Goal: Navigation & Orientation: Find specific page/section

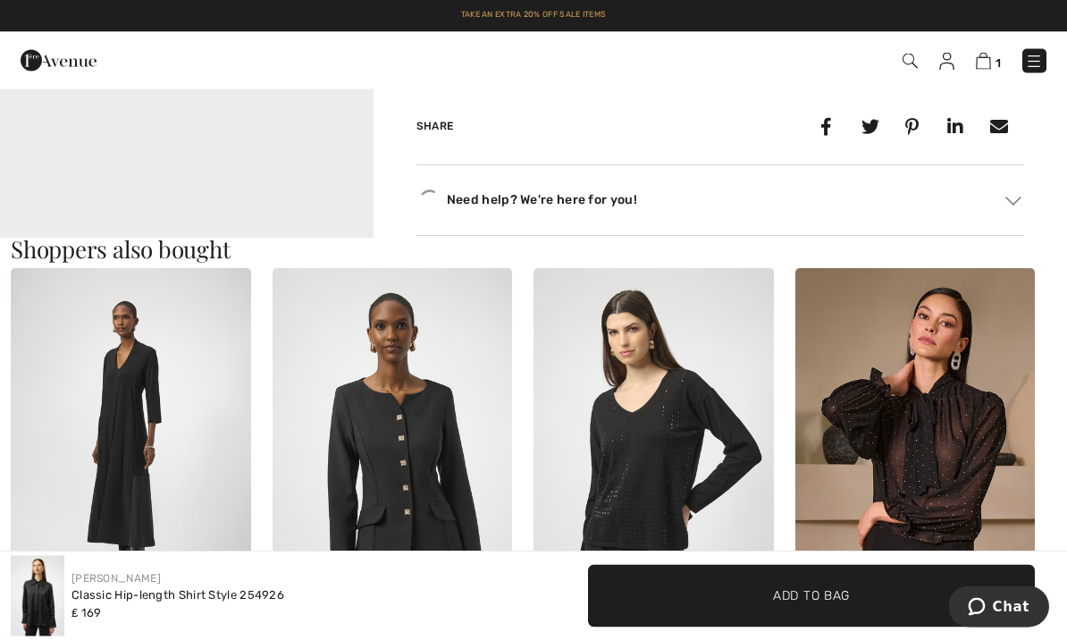
scroll to position [1434, 0]
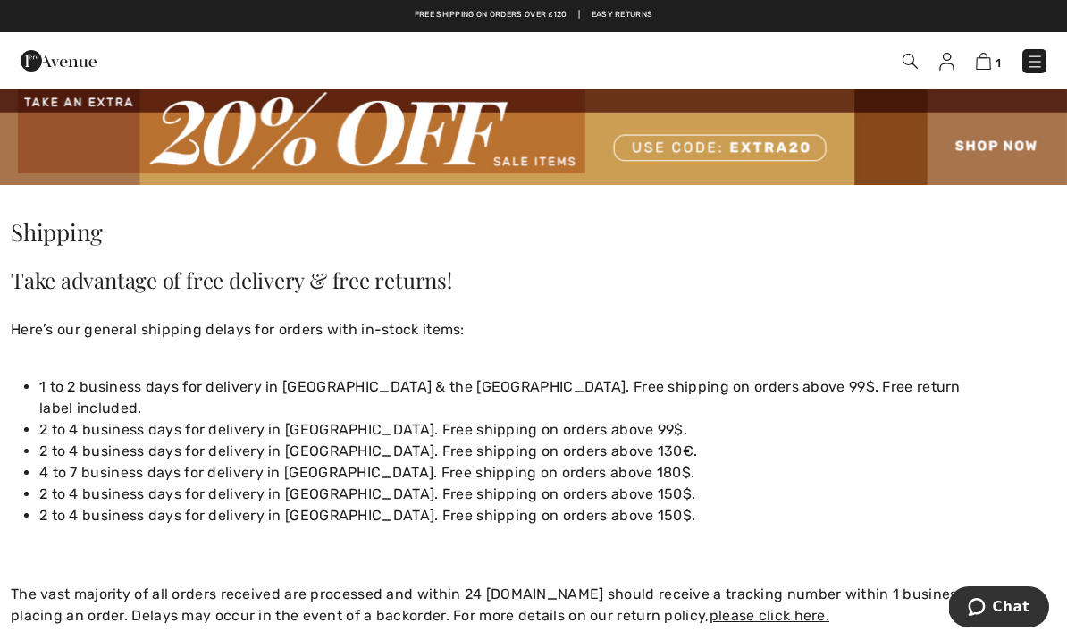
click at [1035, 60] on img at bounding box center [1034, 62] width 18 height 18
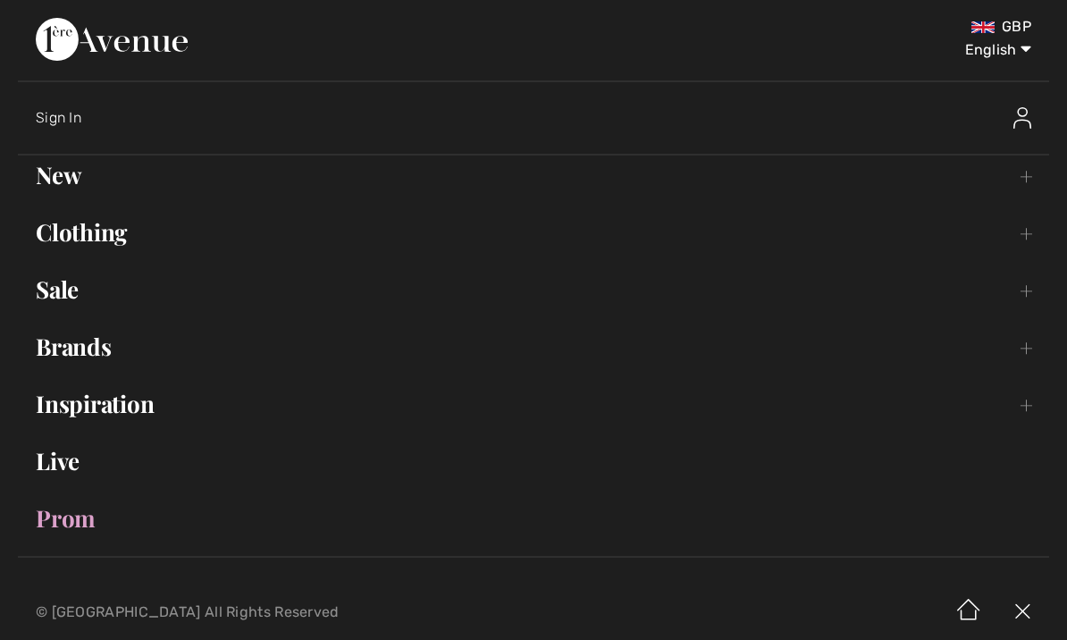
click at [71, 284] on link "Sale Toggle submenu" at bounding box center [533, 289] width 1031 height 39
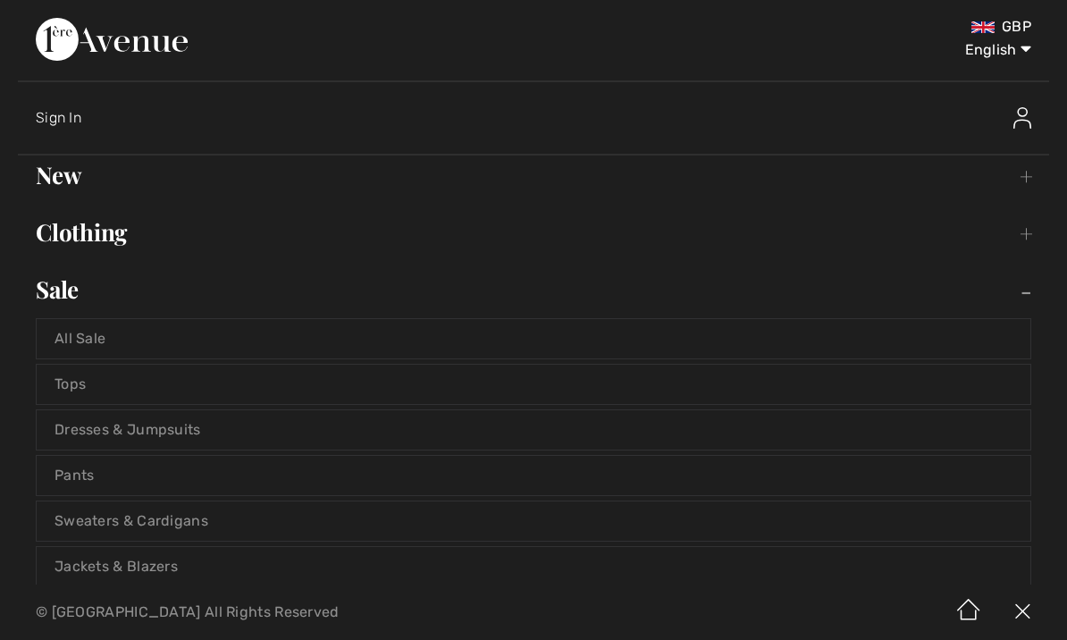
click at [74, 182] on link "New Toggle submenu" at bounding box center [533, 174] width 1031 height 39
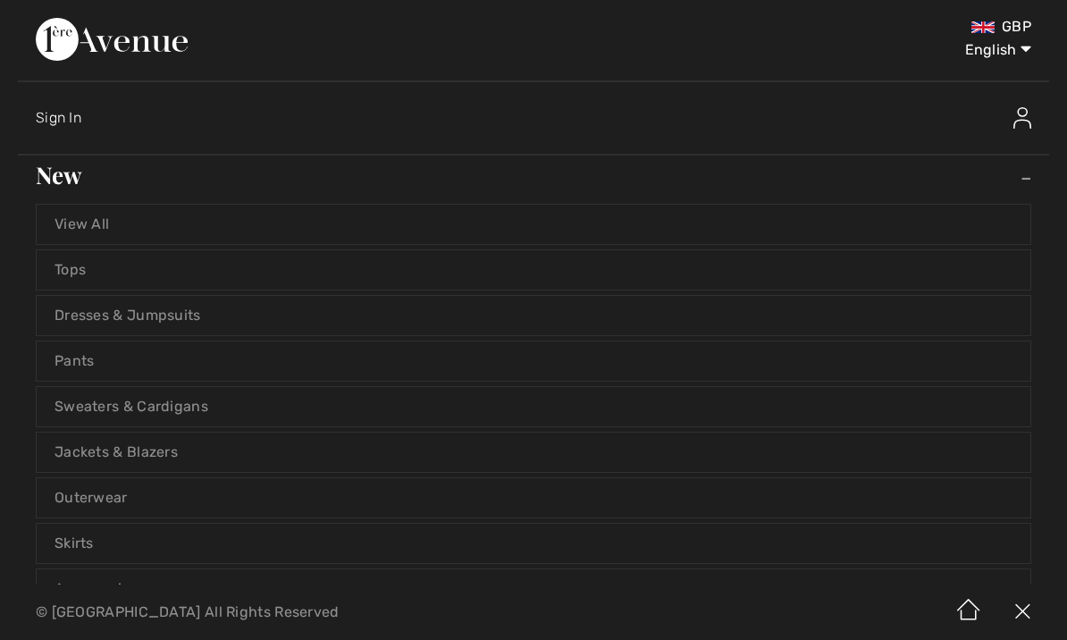
click at [183, 278] on link "Tops" at bounding box center [533, 269] width 993 height 39
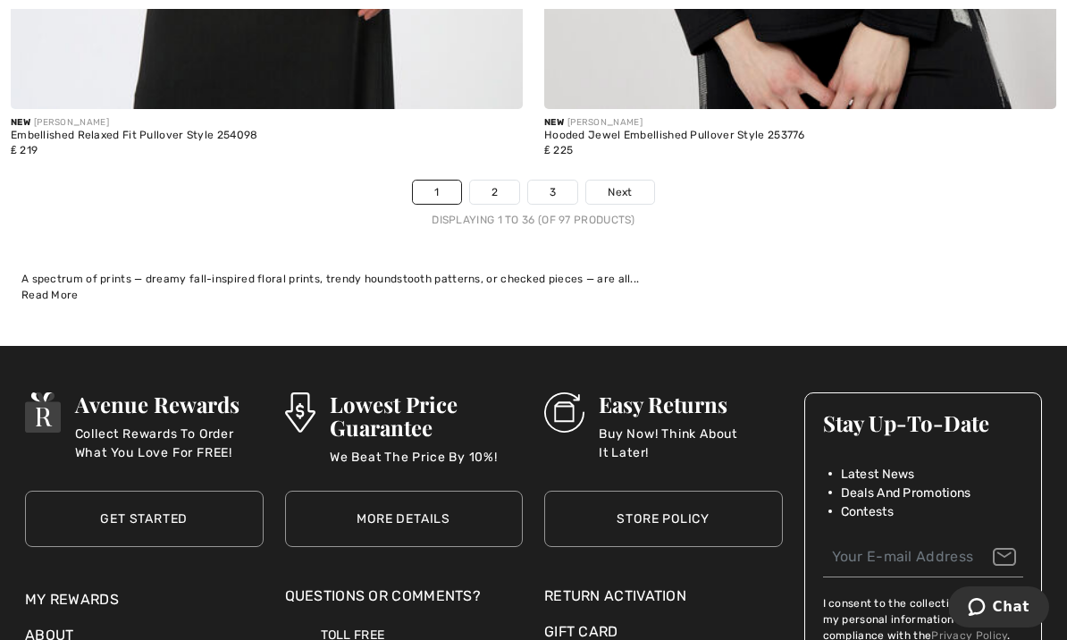
scroll to position [15933, 0]
